Goal: Task Accomplishment & Management: Complete application form

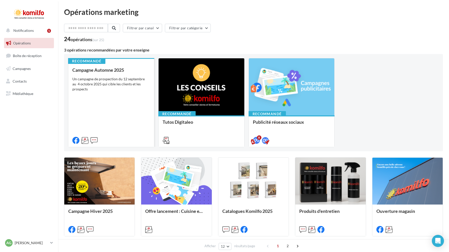
click at [124, 93] on div "Campagne Automne 2025 Un campagne de prospection du 12 septembre au 4 octobre 2…" at bounding box center [111, 104] width 78 height 75
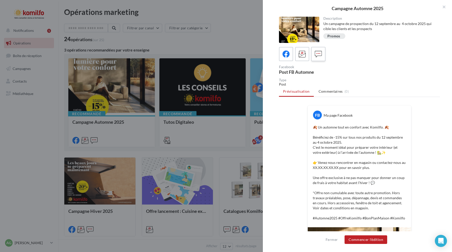
click at [319, 56] on icon at bounding box center [318, 53] width 7 height 7
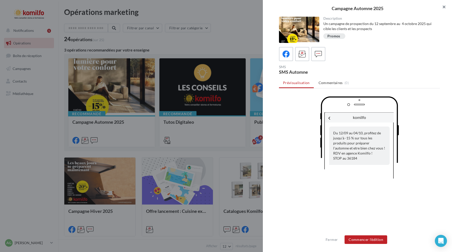
click at [442, 4] on button "button" at bounding box center [442, 7] width 20 height 15
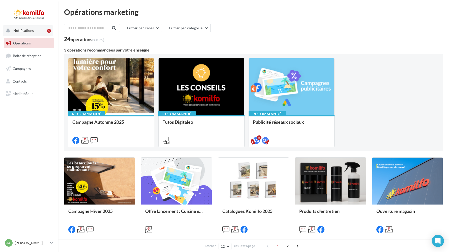
click at [43, 35] on button "Notifications 1" at bounding box center [28, 30] width 50 height 11
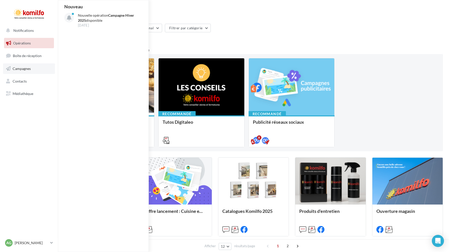
click at [32, 70] on link "Campagnes" at bounding box center [29, 68] width 52 height 11
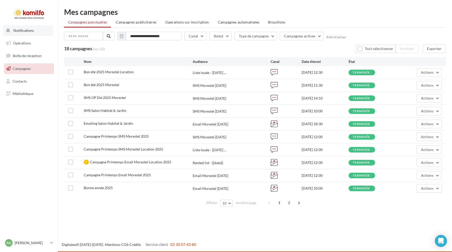
click at [19, 32] on span "Notifications" at bounding box center [23, 30] width 20 height 4
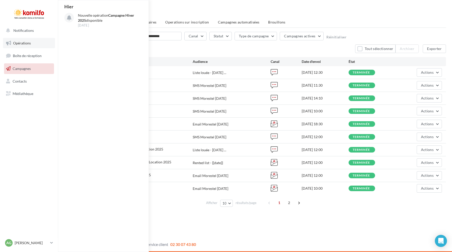
click at [26, 45] on span "Opérations" at bounding box center [22, 43] width 18 height 4
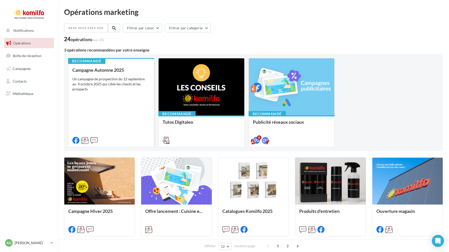
click at [111, 95] on div "Campagne Automne 2025 Un campagne de prospection du [DATE] au [DATE] qui cible …" at bounding box center [111, 104] width 78 height 75
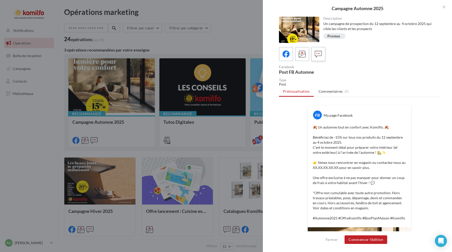
click at [316, 56] on icon at bounding box center [318, 53] width 7 height 7
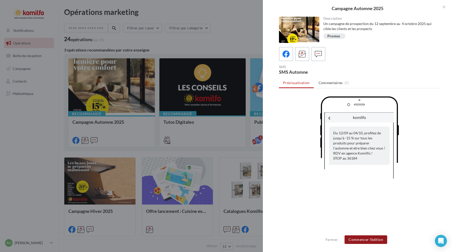
click at [363, 241] on button "Commencer l'édition" at bounding box center [365, 239] width 43 height 9
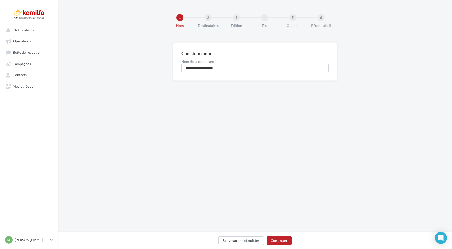
click at [227, 69] on input "**********" at bounding box center [254, 68] width 147 height 9
click at [203, 68] on input "**********" at bounding box center [254, 68] width 147 height 9
type input "**********"
click at [281, 241] on button "Continuer" at bounding box center [279, 240] width 25 height 9
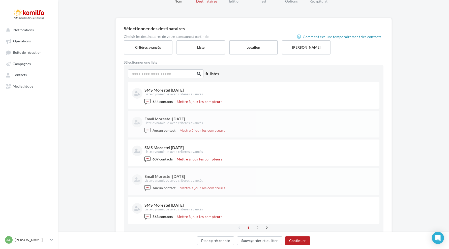
scroll to position [26, 0]
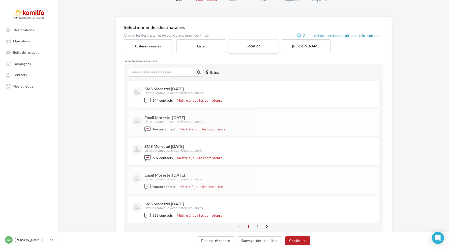
click at [249, 50] on label "Location" at bounding box center [254, 46] width 50 height 14
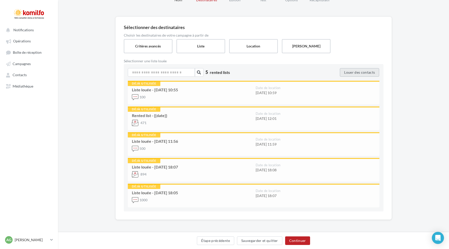
click at [350, 73] on button "Louer des contacts" at bounding box center [359, 72] width 39 height 9
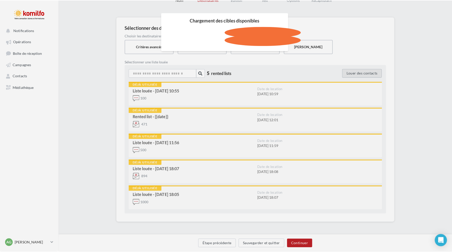
scroll to position [23, 0]
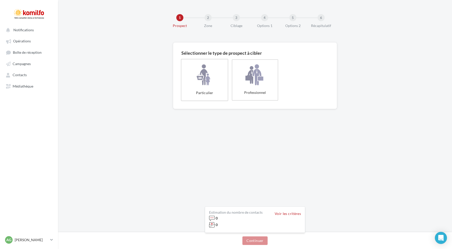
click at [208, 89] on label "Particulier" at bounding box center [204, 80] width 47 height 42
click at [248, 240] on button "Continuer" at bounding box center [254, 240] width 25 height 9
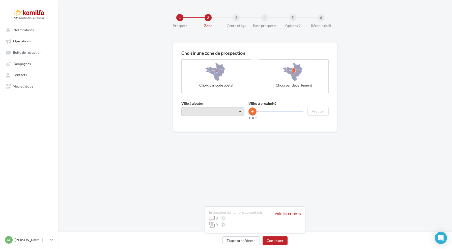
click at [198, 115] on span "Taper le début d'un code postal ou d'une ville ..." at bounding box center [212, 111] width 63 height 9
type input "*******"
click at [214, 131] on span "Morestel (38510)" at bounding box center [212, 125] width 63 height 14
drag, startPoint x: 254, startPoint y: 110, endPoint x: 267, endPoint y: 110, distance: 12.9
click at [267, 110] on span at bounding box center [266, 111] width 8 height 8
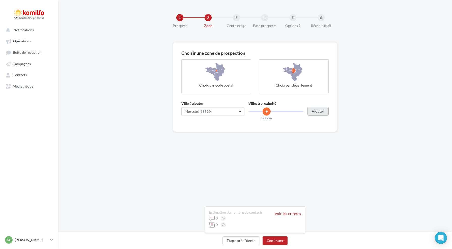
click at [315, 111] on button "Ajouter" at bounding box center [317, 111] width 21 height 9
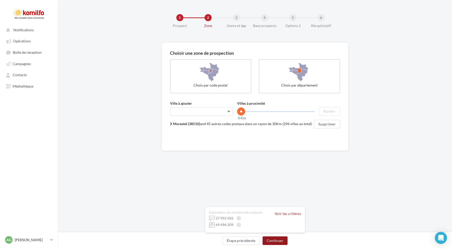
click at [274, 240] on button "Continuer" at bounding box center [274, 240] width 25 height 9
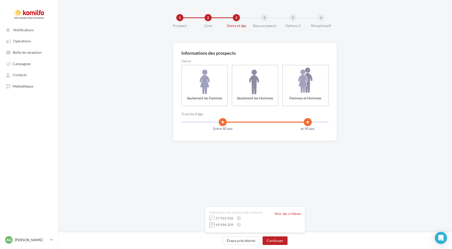
drag, startPoint x: 185, startPoint y: 123, endPoint x: 222, endPoint y: 118, distance: 36.8
click at [222, 118] on span at bounding box center [223, 122] width 8 height 8
drag, startPoint x: 306, startPoint y: 122, endPoint x: 274, endPoint y: 119, distance: 32.6
click at [274, 119] on span at bounding box center [274, 122] width 8 height 8
click at [276, 242] on button "Continuer" at bounding box center [274, 240] width 25 height 9
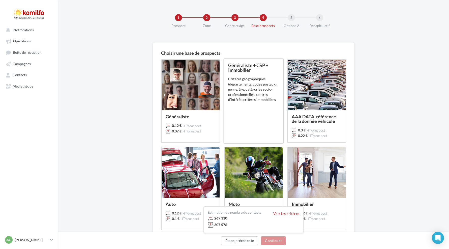
click at [234, 99] on div "Critères géographiques (départements, codes postaux), genre, âge, catégories so…" at bounding box center [253, 89] width 51 height 26
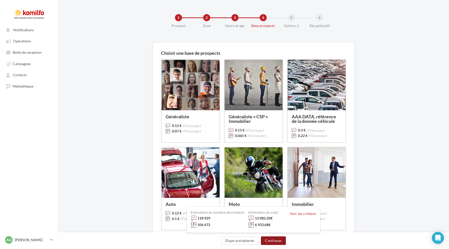
click at [274, 238] on button "Continuer" at bounding box center [273, 240] width 25 height 9
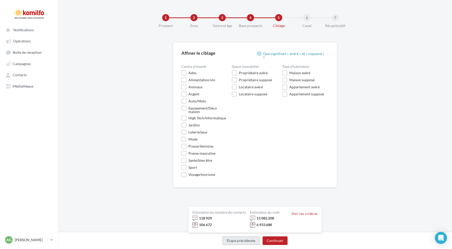
click at [232, 239] on button "Étape précédente" at bounding box center [240, 240] width 37 height 9
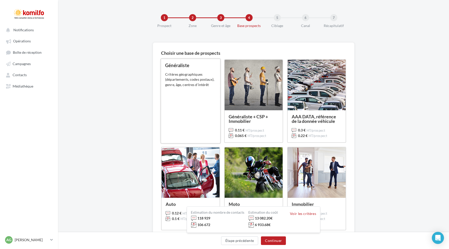
click at [193, 106] on div "Généraliste 0.12 € HT/prospect 0.07 € HT/prospect Critères géographiques (dépar…" at bounding box center [190, 101] width 51 height 76
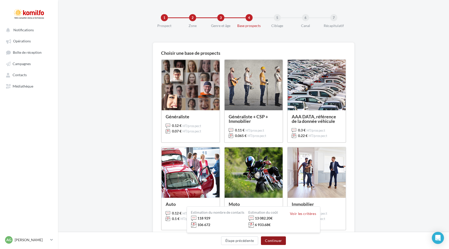
click at [276, 241] on button "Continuer" at bounding box center [273, 240] width 25 height 9
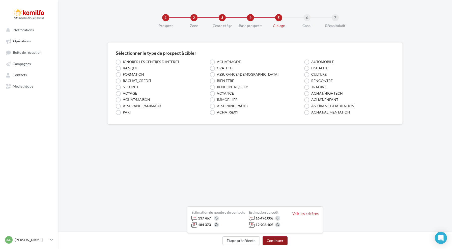
click at [275, 242] on button "Continuer" at bounding box center [274, 240] width 25 height 9
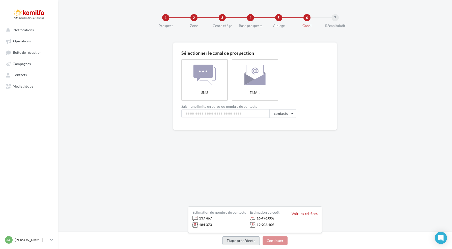
click at [230, 241] on button "Étape précédente" at bounding box center [240, 240] width 37 height 9
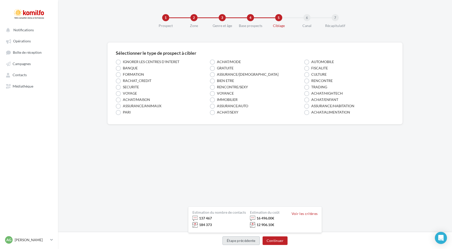
click at [230, 241] on button "Étape précédente" at bounding box center [240, 240] width 37 height 9
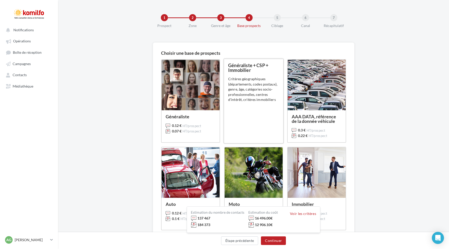
click at [250, 100] on div "Critères géographiques (départements, codes postaux), genre, âge, catégories so…" at bounding box center [253, 89] width 51 height 26
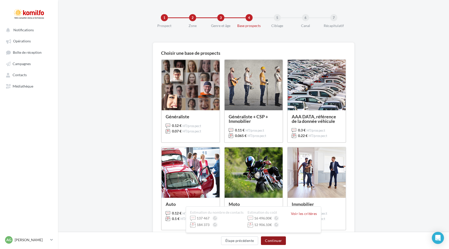
click at [272, 241] on button "Continuer" at bounding box center [273, 240] width 25 height 9
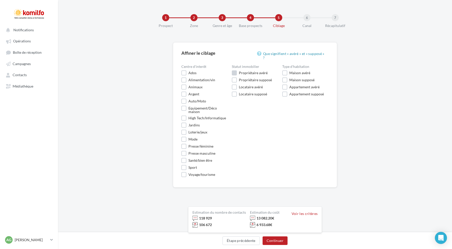
click at [232, 71] on label "Propriétaire avéré" at bounding box center [250, 72] width 36 height 5
click at [285, 70] on label "Maison avéré" at bounding box center [296, 72] width 28 height 5
click at [274, 240] on button "Continuer" at bounding box center [274, 240] width 25 height 9
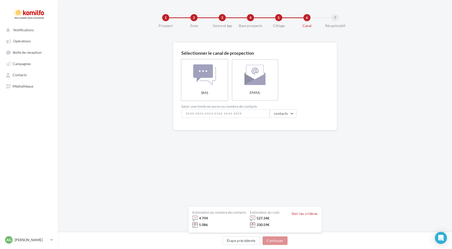
click at [209, 79] on label "SMS" at bounding box center [204, 80] width 47 height 42
click at [210, 114] on input at bounding box center [225, 113] width 88 height 9
type input "***"
click at [287, 115] on span "contacts" at bounding box center [281, 113] width 14 height 4
click at [313, 149] on div "Sélectionner le canal de prospection SMS EMAIL Saisir une limite en euros ou no…" at bounding box center [255, 102] width 394 height 120
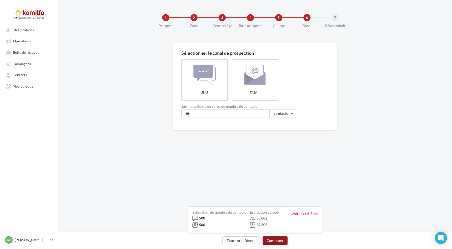
click at [277, 240] on button "Continuer" at bounding box center [274, 240] width 25 height 9
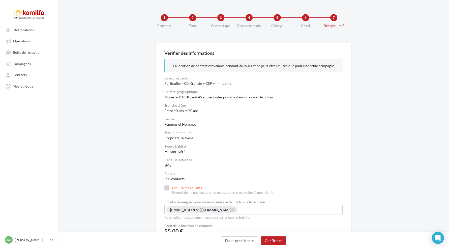
click at [167, 187] on label "Exclure mes clients Permet de ne pas envoyer de message de prospection à mes cl…" at bounding box center [219, 190] width 110 height 10
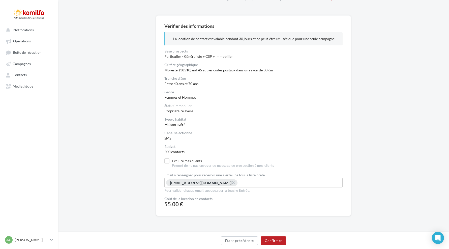
scroll to position [20, 0]
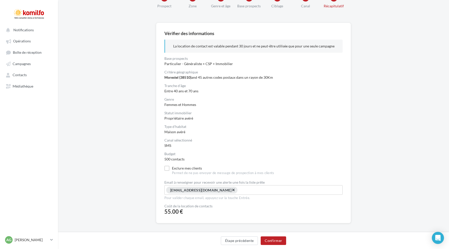
click at [232, 190] on span "×" at bounding box center [233, 189] width 3 height 5
click at [210, 190] on input "Select box" at bounding box center [254, 189] width 176 height 6
type input "**********"
click at [171, 189] on input "**********" at bounding box center [253, 190] width 175 height 6
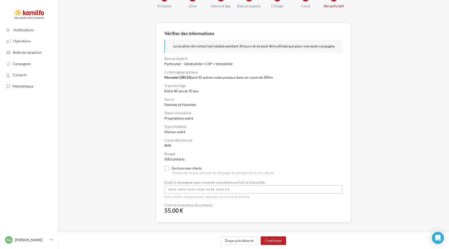
type input "**********"
click at [244, 190] on input "**********" at bounding box center [257, 191] width 38 height 6
click at [123, 189] on div "**********" at bounding box center [253, 139] width 391 height 233
click at [271, 242] on button "Confirmer" at bounding box center [273, 240] width 25 height 9
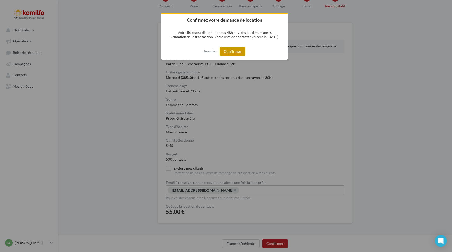
click at [232, 50] on button "Confirmer" at bounding box center [233, 51] width 26 height 9
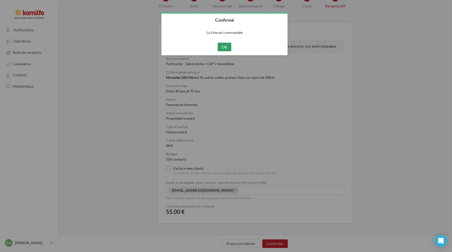
click at [226, 46] on button "OK" at bounding box center [225, 47] width 14 height 9
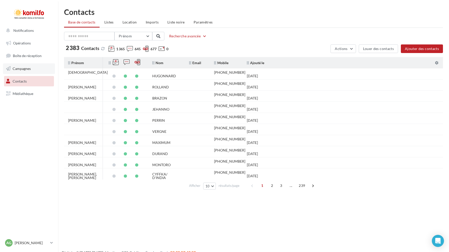
click at [23, 67] on span "Campagnes" at bounding box center [22, 68] width 18 height 4
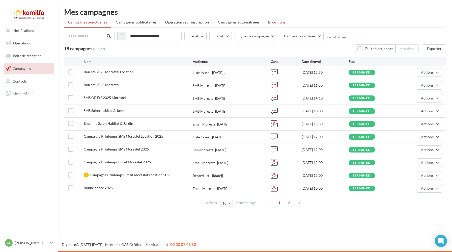
click at [276, 22] on span "Brouillons" at bounding box center [276, 22] width 17 height 4
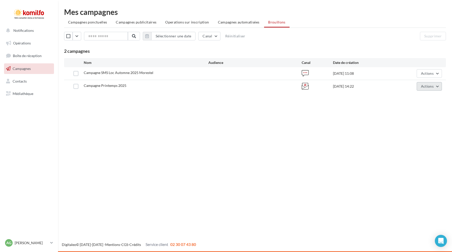
click at [421, 86] on span "Actions" at bounding box center [427, 86] width 13 height 4
click at [410, 136] on button "Supprimer" at bounding box center [416, 137] width 50 height 13
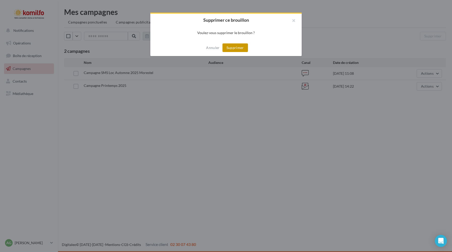
click at [240, 49] on button "Supprimer" at bounding box center [234, 47] width 25 height 9
